Goal: Find specific page/section

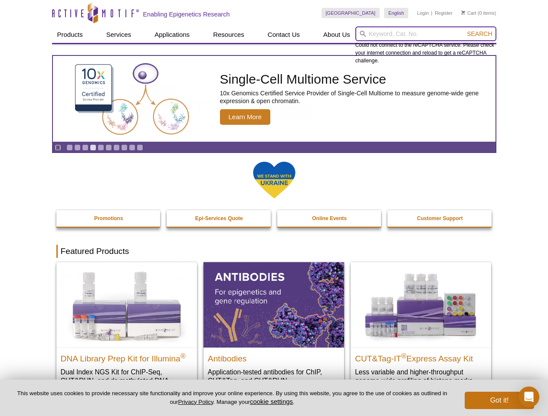
click at [426, 34] on input "search" at bounding box center [425, 33] width 141 height 15
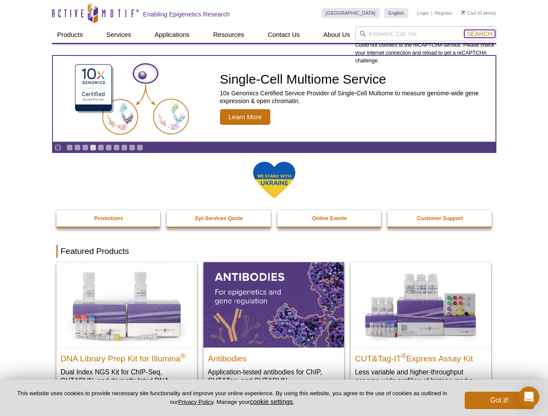
click at [479, 34] on span "Search" at bounding box center [479, 33] width 25 height 7
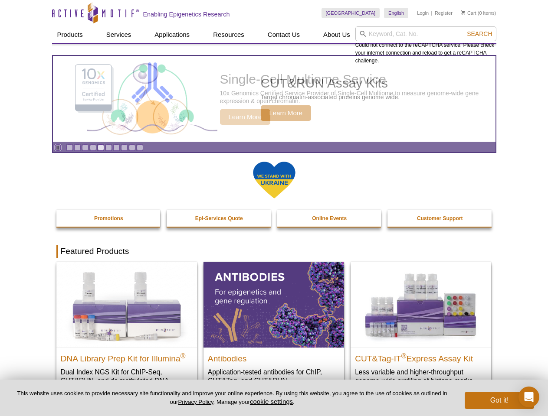
click at [58, 147] on icon "Pause" at bounding box center [58, 148] width 6 height 6
click at [69, 147] on link "Go to slide 1" at bounding box center [69, 147] width 7 height 7
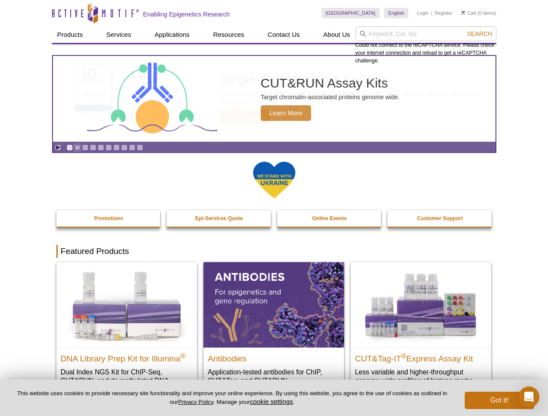
click at [77, 147] on link "Go to slide 2" at bounding box center [77, 147] width 7 height 7
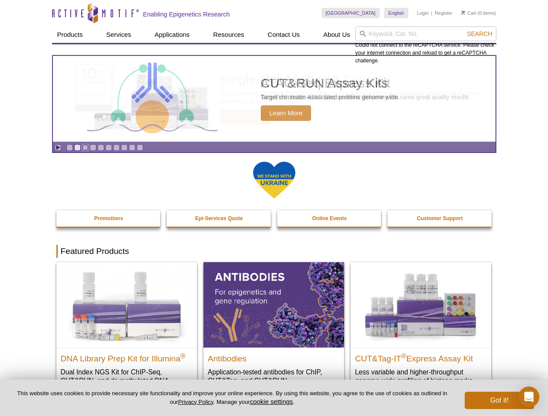
click at [85, 147] on link "Go to slide 3" at bounding box center [85, 147] width 7 height 7
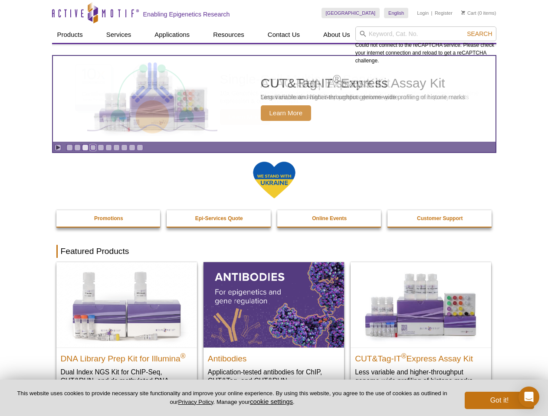
click at [93, 147] on link "Go to slide 4" at bounding box center [93, 147] width 7 height 7
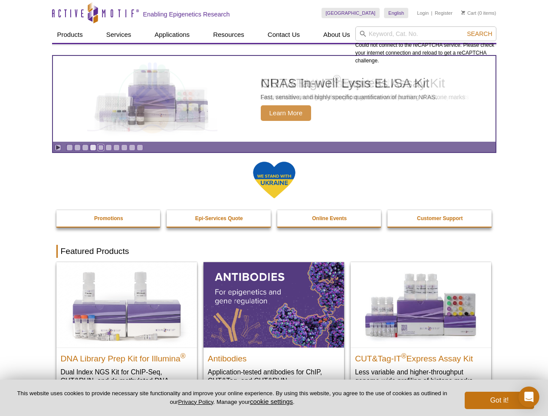
click at [101, 147] on link "Go to slide 5" at bounding box center [101, 147] width 7 height 7
